Goal: Task Accomplishment & Management: Complete application form

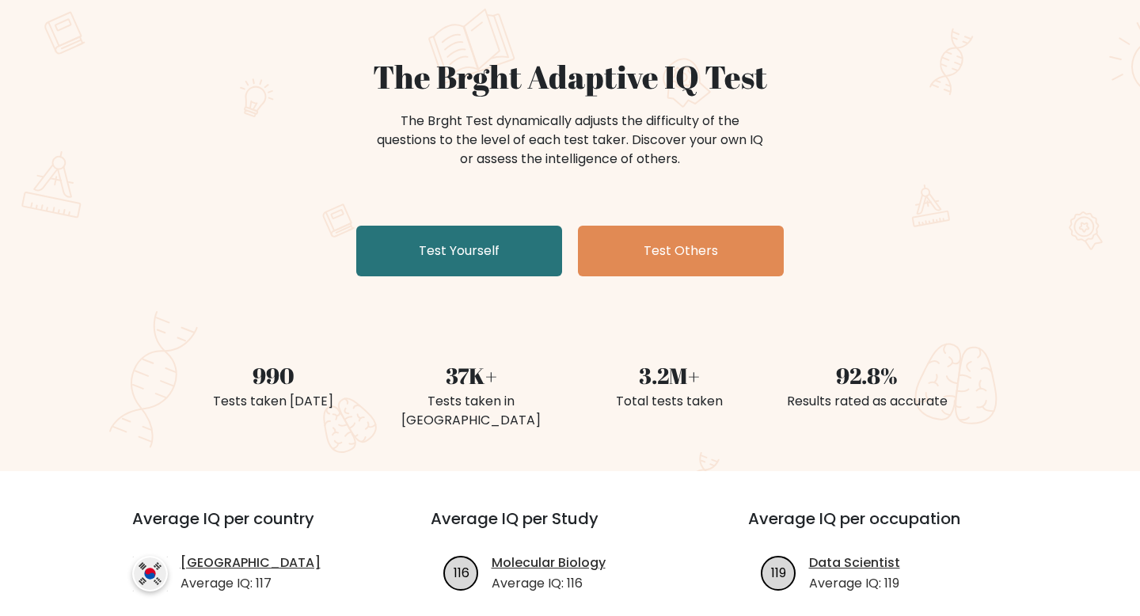
scroll to position [114, 0]
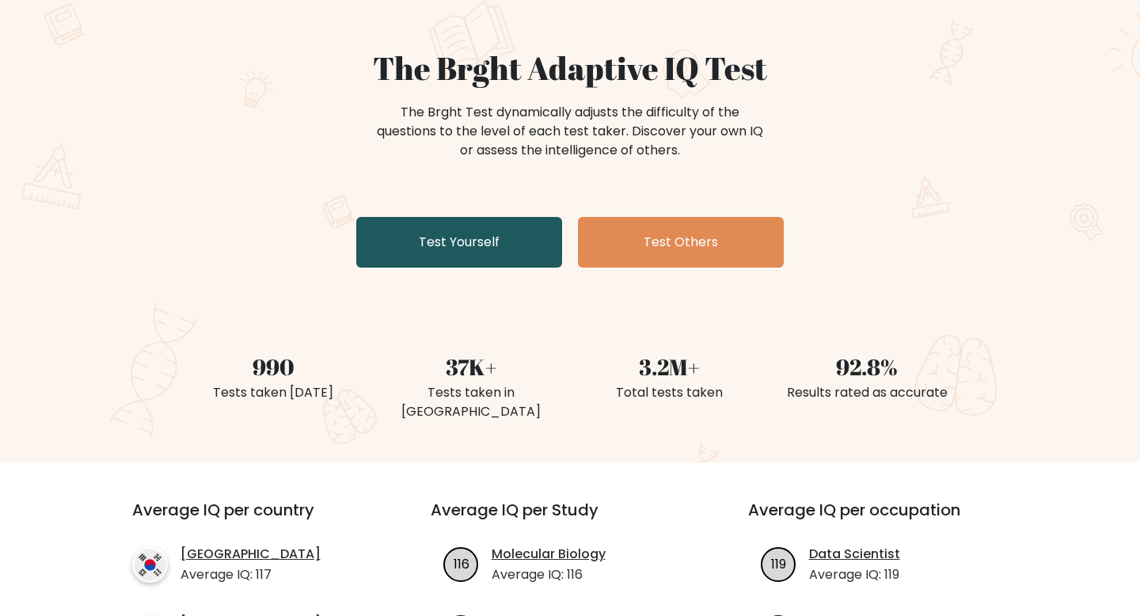
click at [450, 243] on link "Test Yourself" at bounding box center [459, 242] width 206 height 51
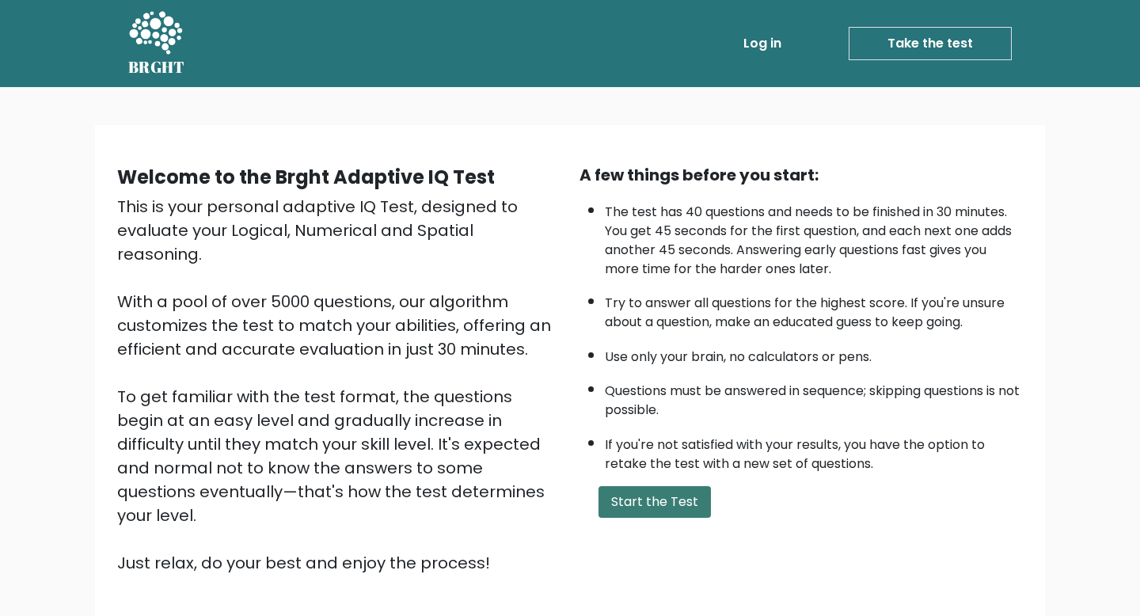
click at [671, 500] on button "Start the Test" at bounding box center [655, 502] width 112 height 32
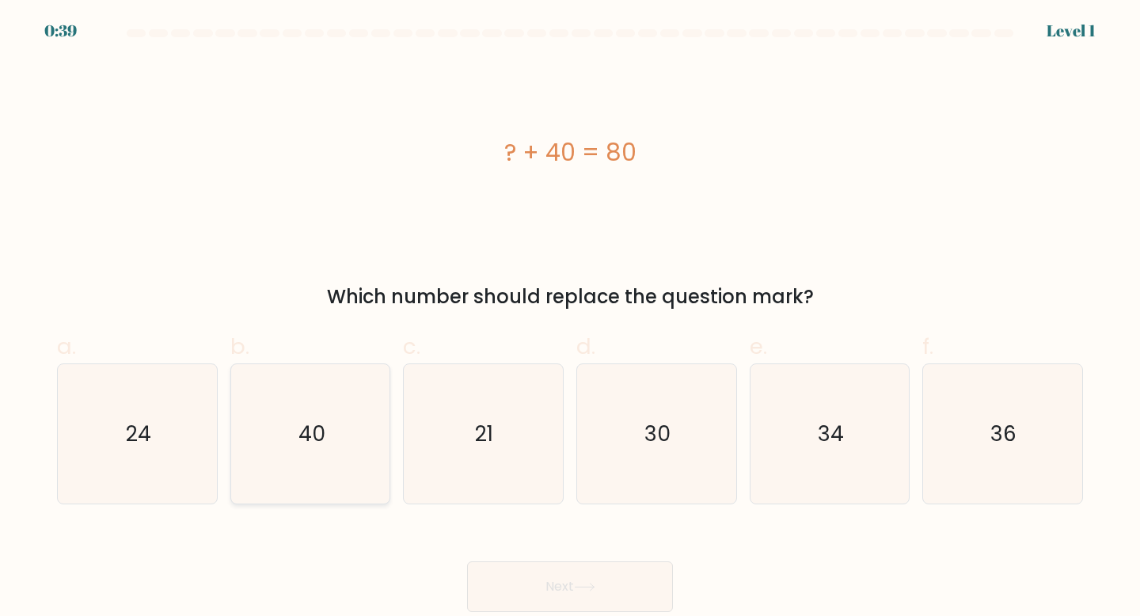
click at [287, 420] on icon "40" at bounding box center [311, 434] width 140 height 140
click at [570, 318] on input "b. 40" at bounding box center [570, 313] width 1 height 10
radio input "true"
click at [491, 567] on button "Next" at bounding box center [570, 586] width 206 height 51
click at [514, 576] on button "Next" at bounding box center [570, 586] width 206 height 51
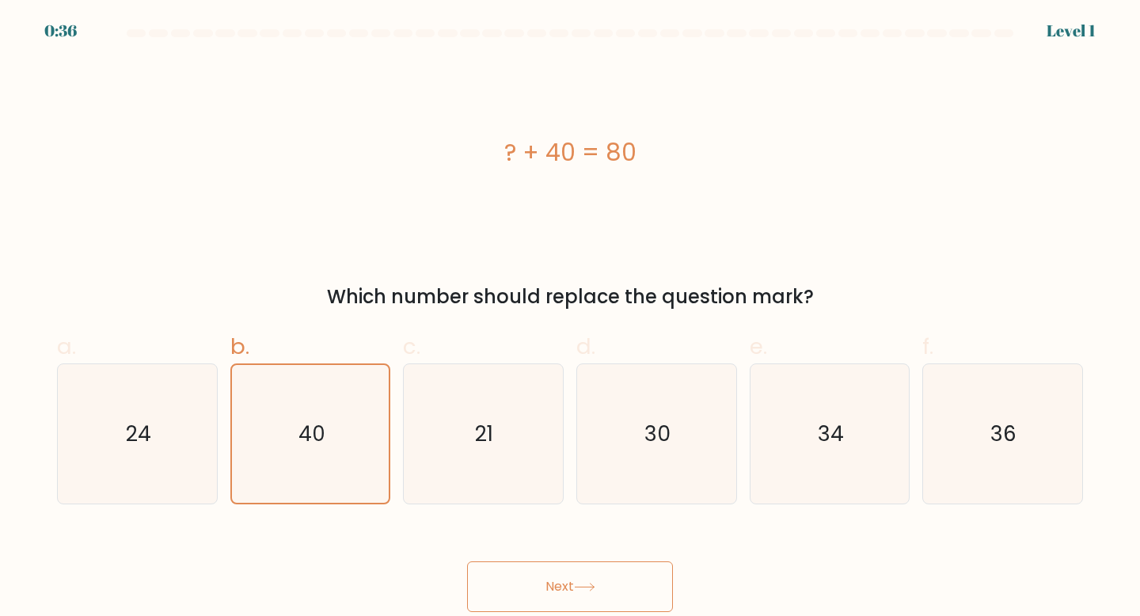
click at [559, 593] on button "Next" at bounding box center [570, 586] width 206 height 51
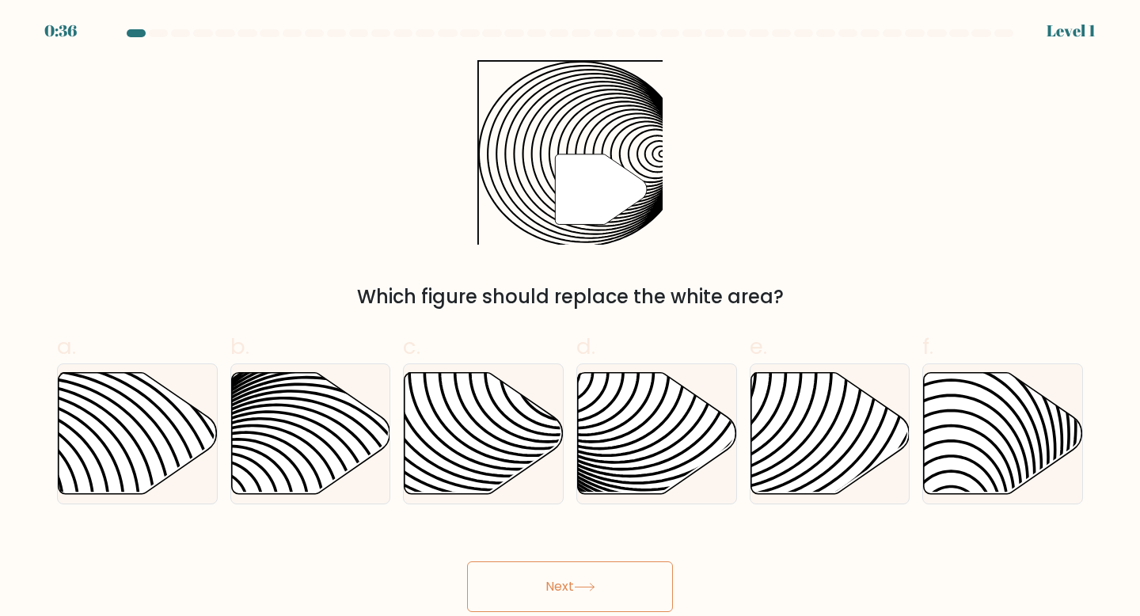
click at [560, 594] on button "Next" at bounding box center [570, 586] width 206 height 51
click at [507, 428] on icon at bounding box center [484, 433] width 159 height 122
click at [570, 318] on input "c." at bounding box center [570, 313] width 1 height 10
radio input "true"
click at [633, 595] on button "Next" at bounding box center [570, 586] width 206 height 51
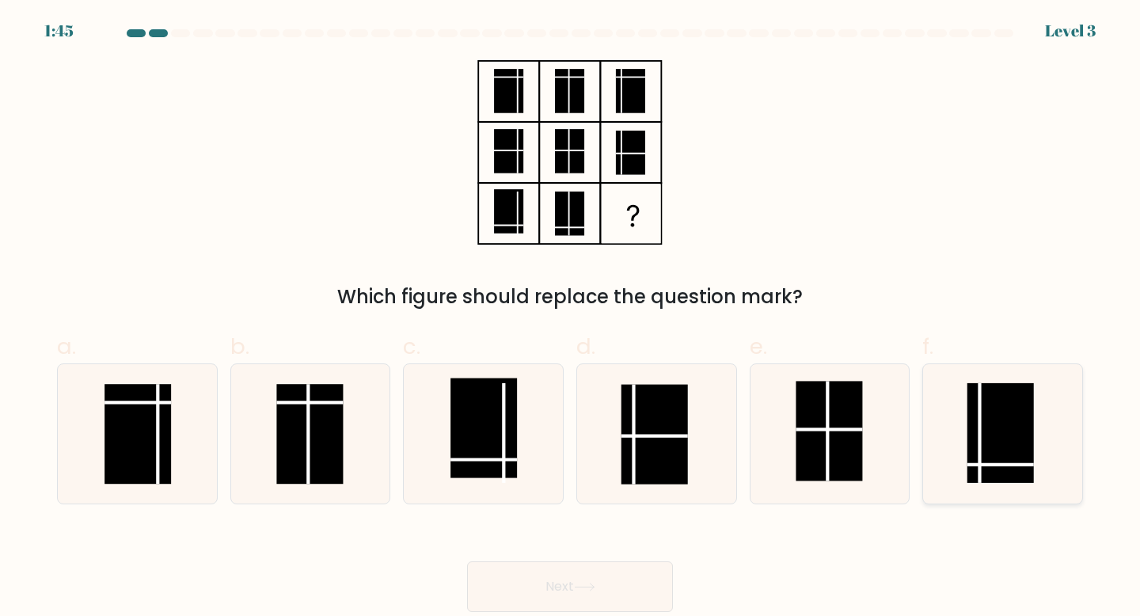
click at [976, 421] on rect at bounding box center [1000, 433] width 67 height 100
click at [571, 318] on input "f." at bounding box center [570, 313] width 1 height 10
radio input "true"
click at [638, 569] on button "Next" at bounding box center [570, 586] width 206 height 51
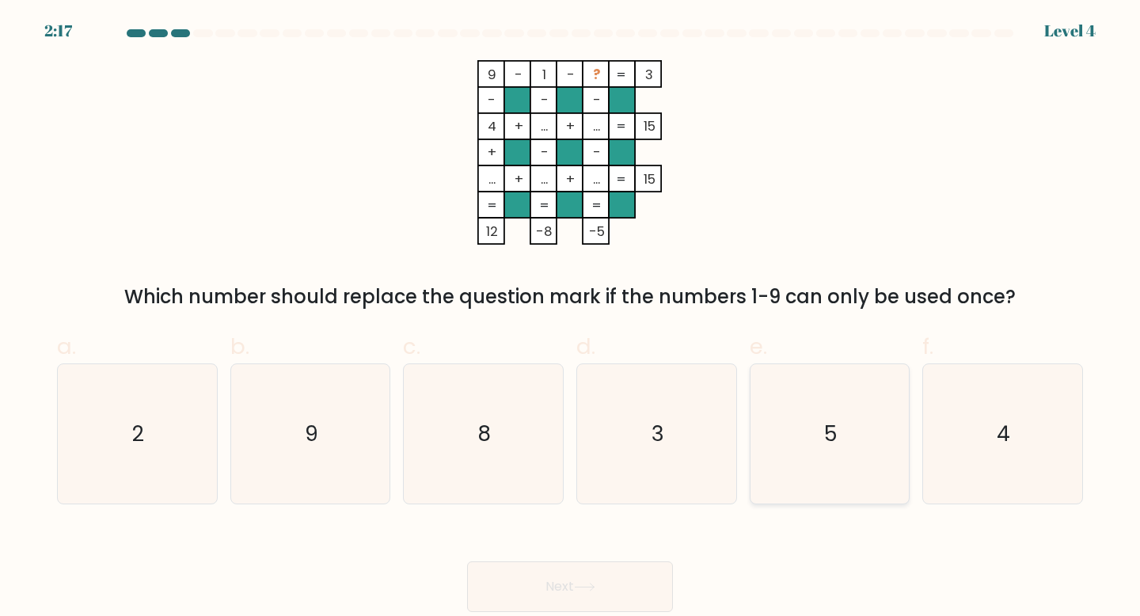
click at [846, 384] on icon "5" at bounding box center [830, 434] width 140 height 140
click at [571, 318] on input "e. 5" at bounding box center [570, 313] width 1 height 10
radio input "true"
click at [591, 582] on button "Next" at bounding box center [570, 586] width 206 height 51
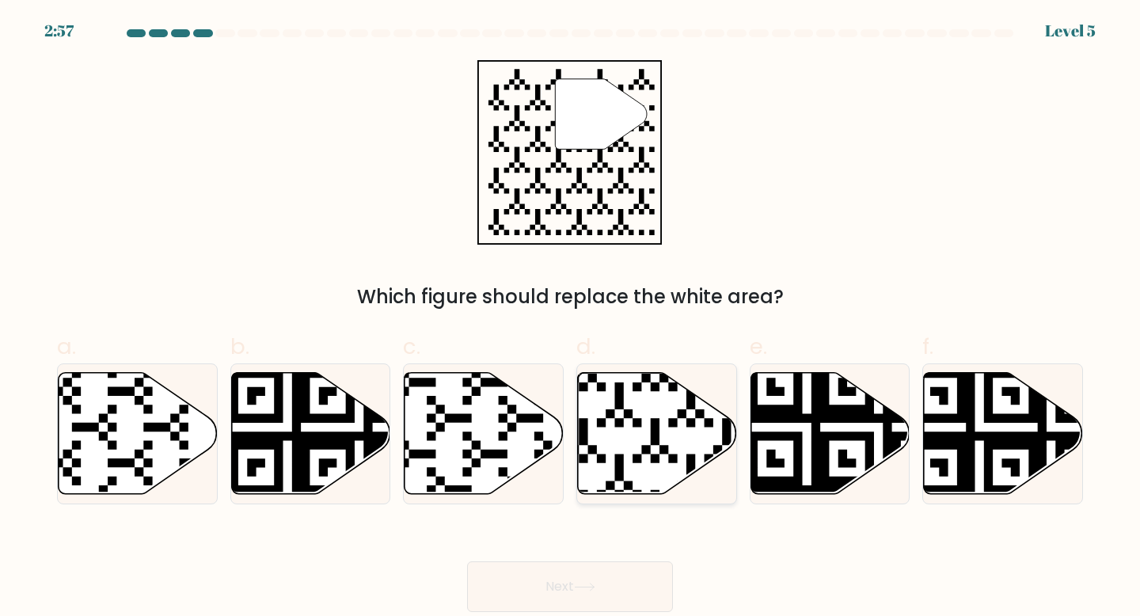
click at [634, 397] on icon at bounding box center [657, 433] width 159 height 122
click at [571, 318] on input "d." at bounding box center [570, 313] width 1 height 10
radio input "true"
click at [568, 600] on button "Next" at bounding box center [570, 586] width 206 height 51
